Goal: Check status

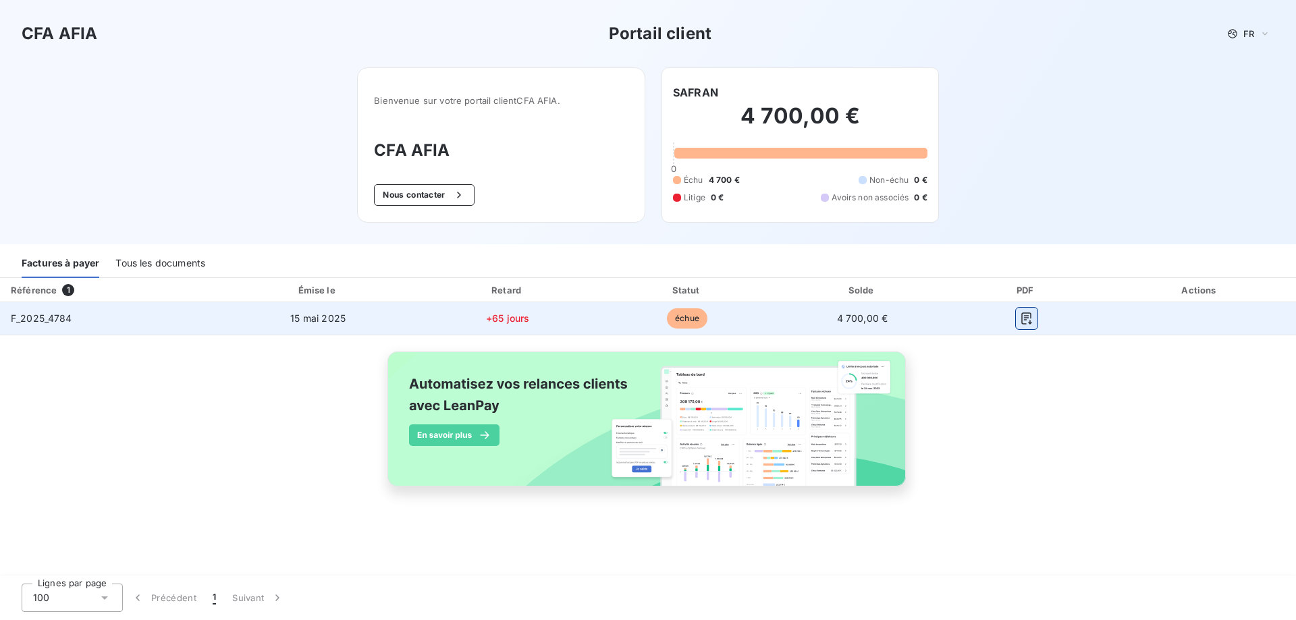
click at [1028, 323] on icon "button" at bounding box center [1026, 318] width 10 height 12
